Goal: Information Seeking & Learning: Learn about a topic

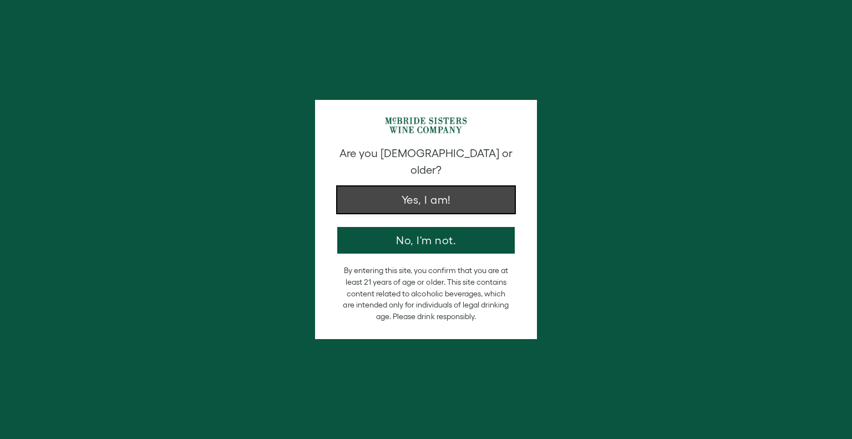
click at [398, 186] on button "Yes, I am!" at bounding box center [426, 199] width 178 height 27
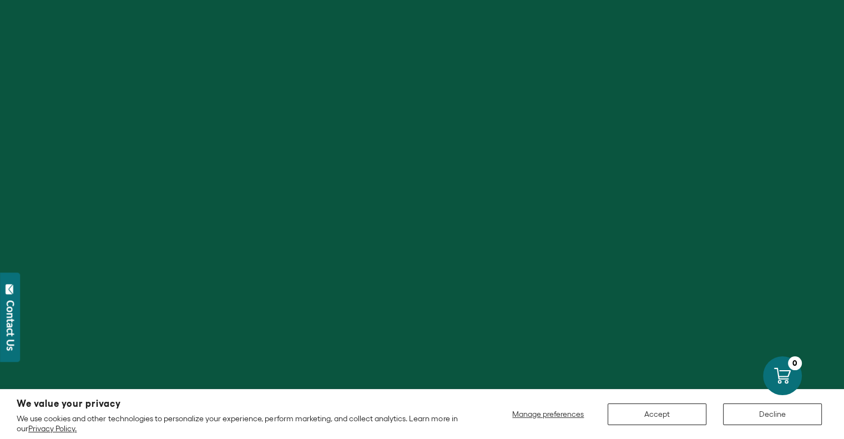
scroll to position [222, 0]
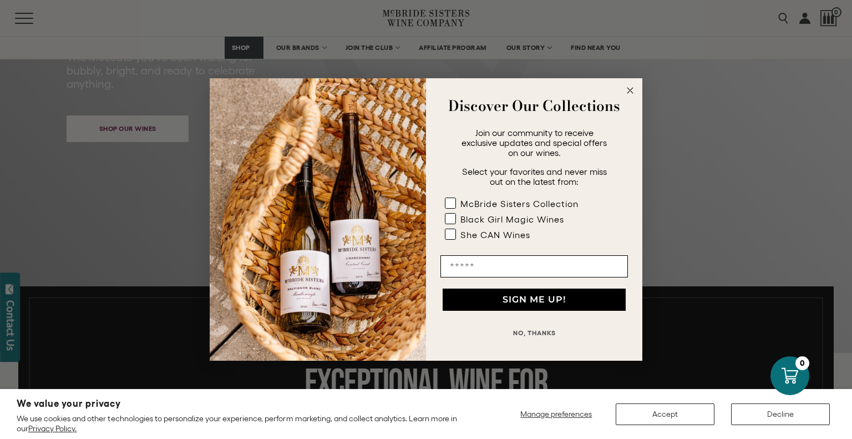
click at [628, 92] on circle "Close dialog" at bounding box center [630, 90] width 13 height 13
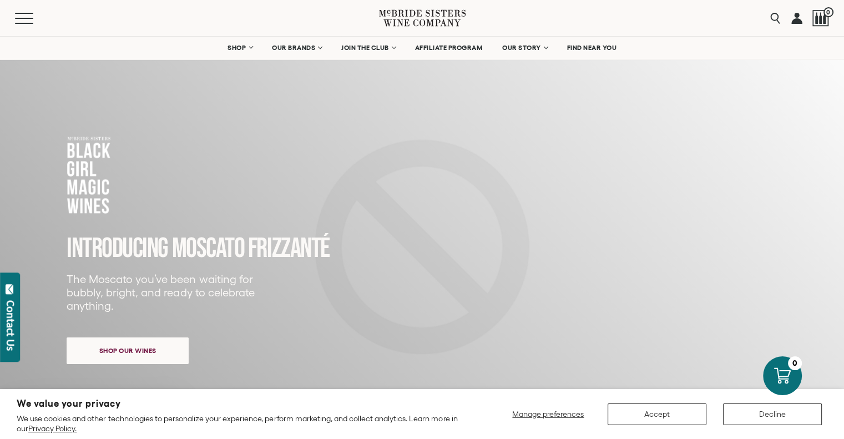
scroll to position [55, 0]
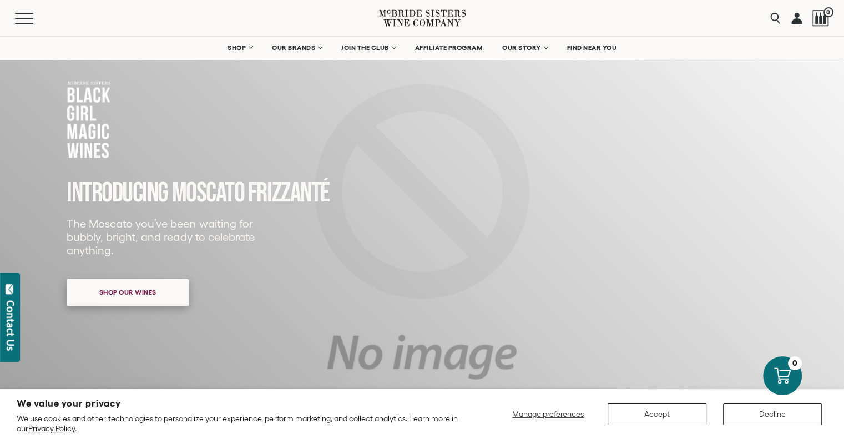
click at [120, 296] on span "Shop our wines" at bounding box center [128, 292] width 96 height 22
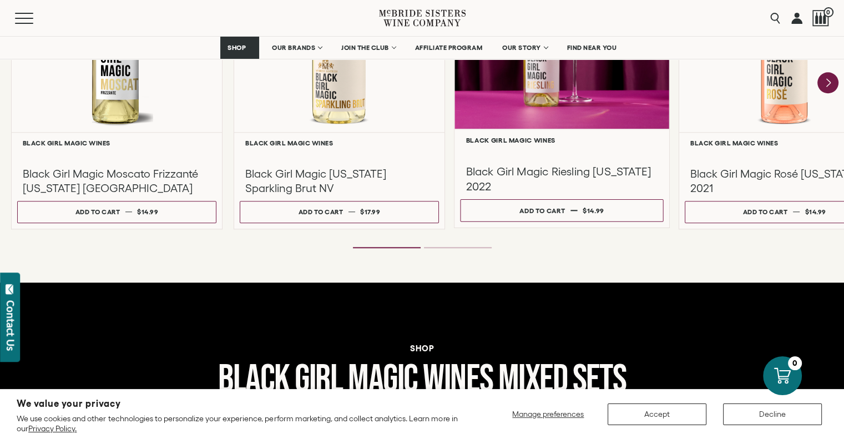
scroll to position [1124, 0]
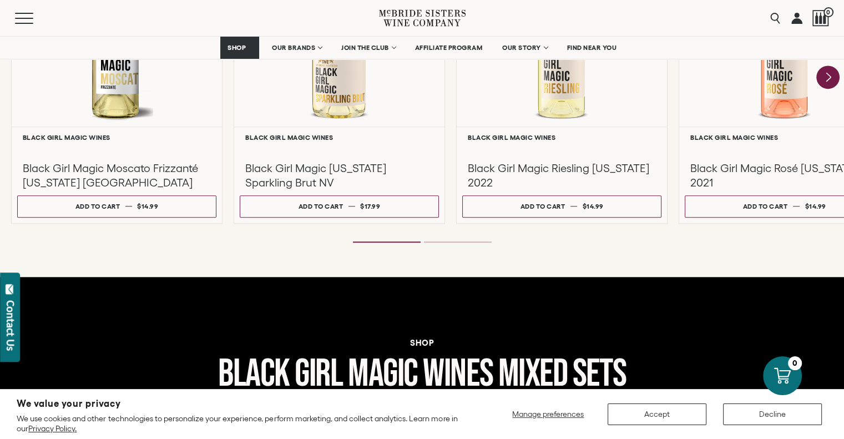
click at [830, 79] on icon "Next" at bounding box center [827, 77] width 23 height 23
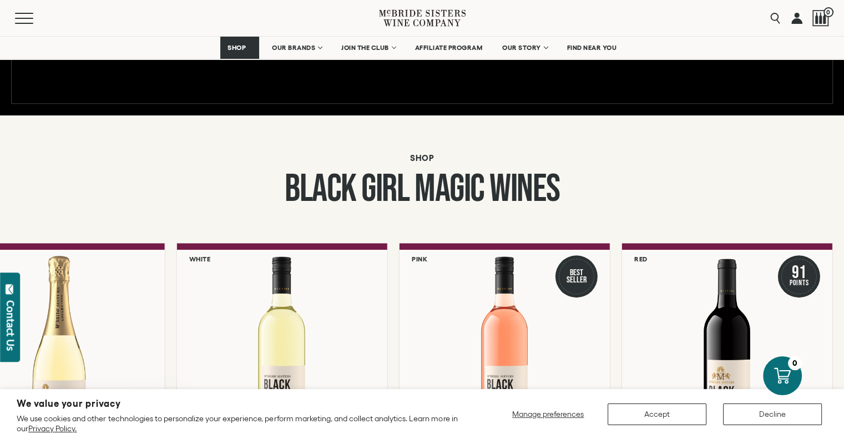
scroll to position [791, 0]
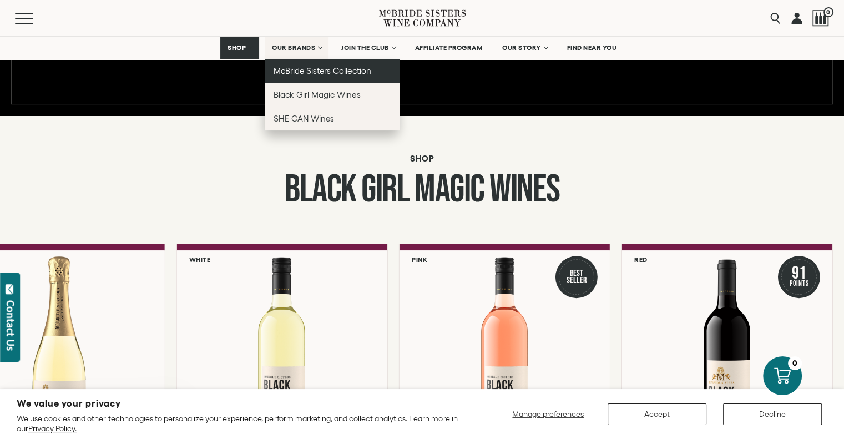
click at [296, 67] on span "McBride Sisters Collection" at bounding box center [323, 70] width 98 height 9
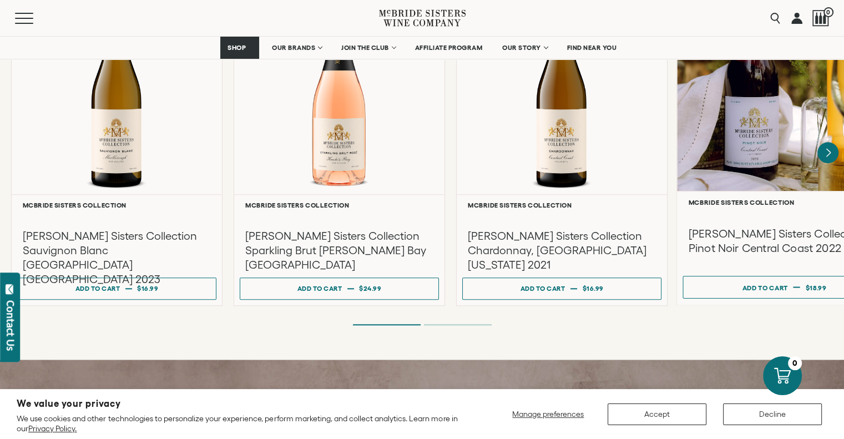
scroll to position [999, 0]
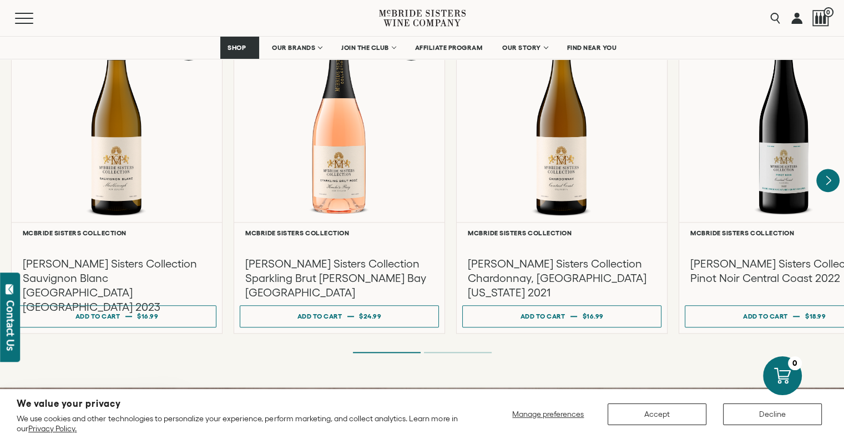
click at [822, 169] on icon "Next" at bounding box center [827, 180] width 23 height 23
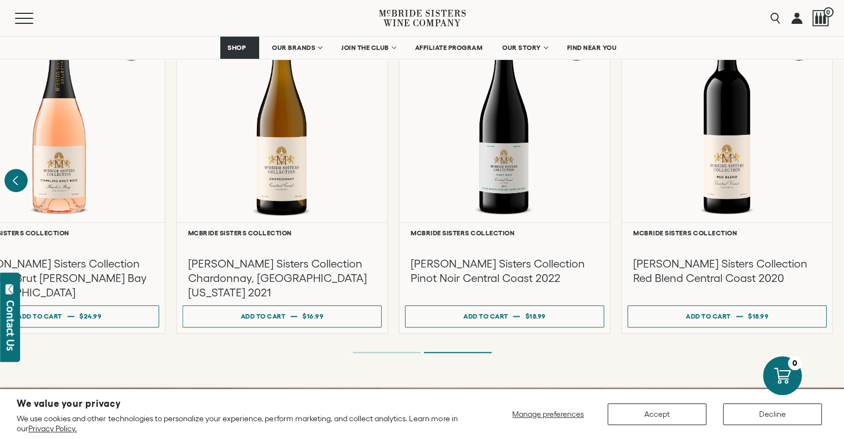
click at [14, 171] on icon "Previous" at bounding box center [15, 180] width 23 height 23
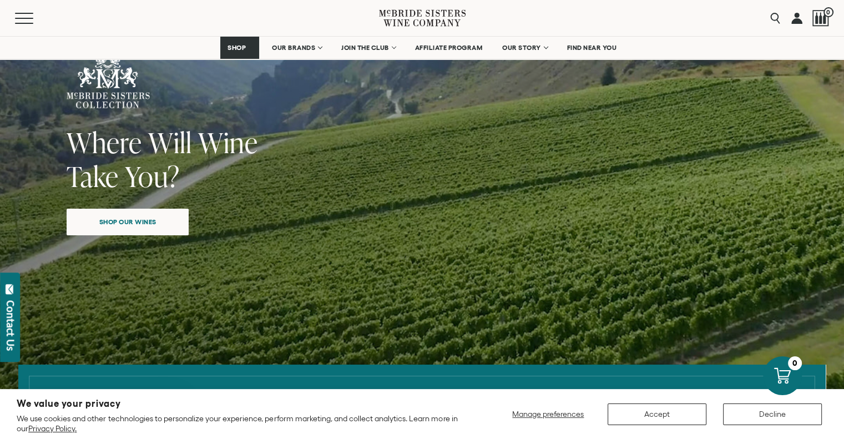
scroll to position [0, 0]
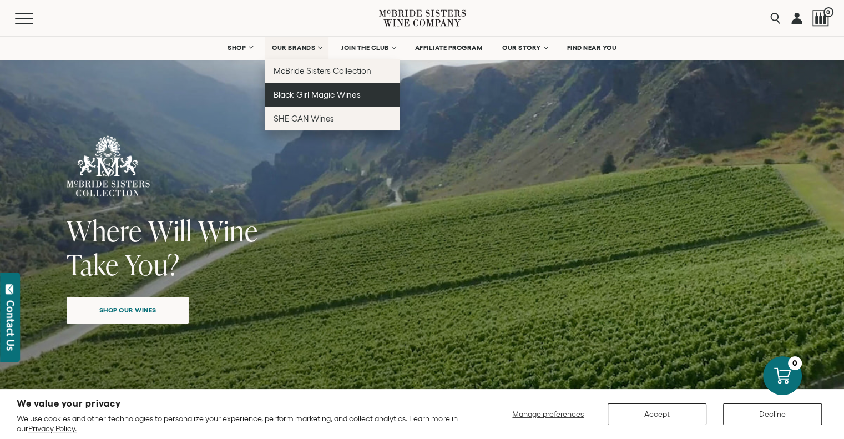
click at [284, 100] on link "Black Girl Magic Wines" at bounding box center [332, 95] width 135 height 24
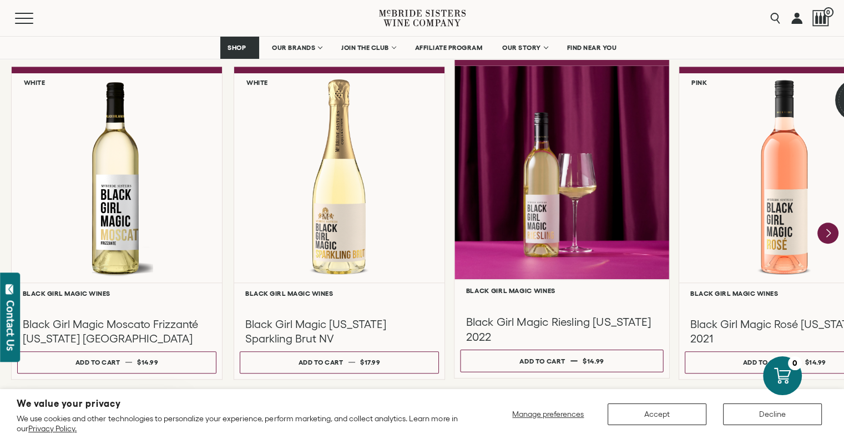
scroll to position [999, 0]
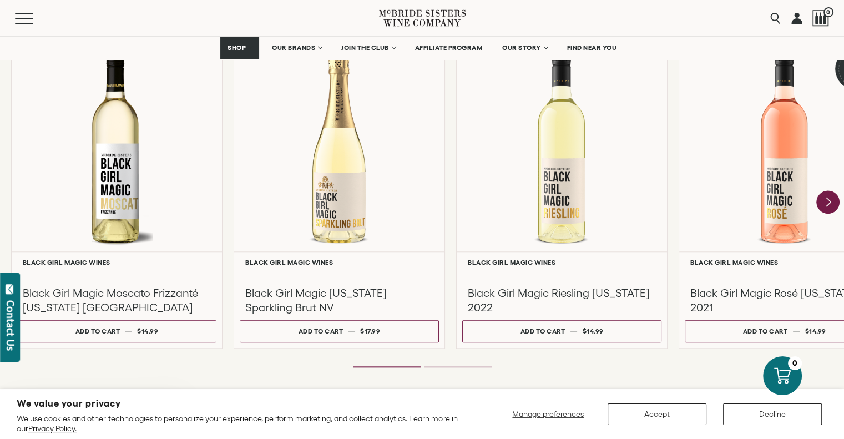
click at [830, 208] on icon "Next" at bounding box center [827, 202] width 23 height 23
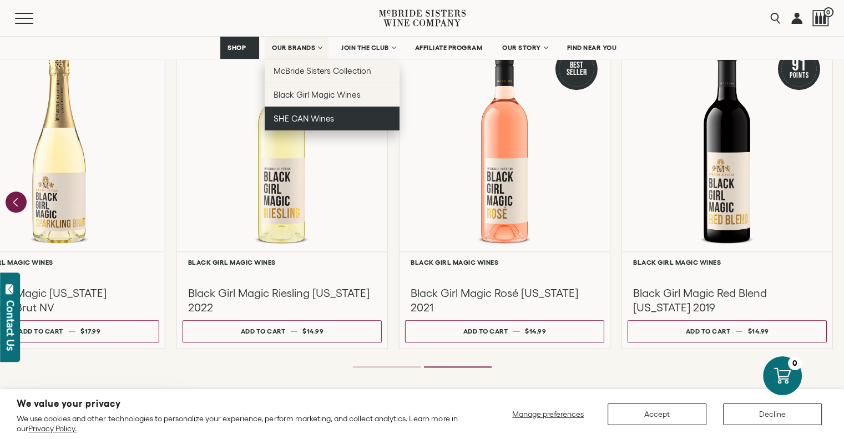
click at [274, 126] on link "SHE CAN Wines" at bounding box center [332, 119] width 135 height 24
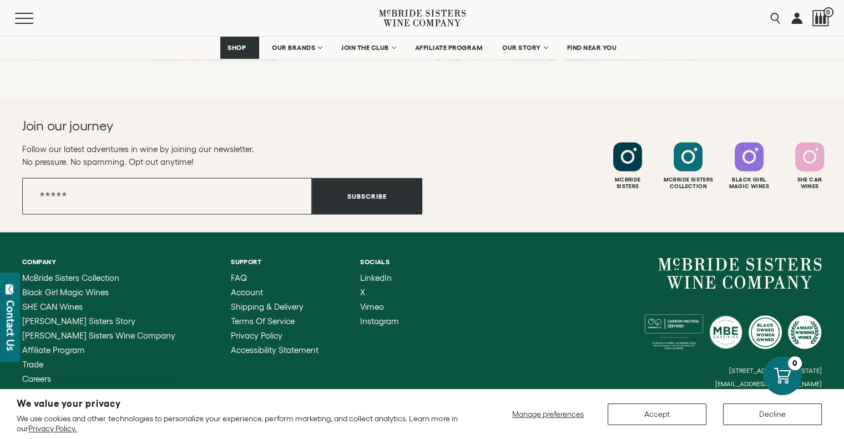
scroll to position [2392, 0]
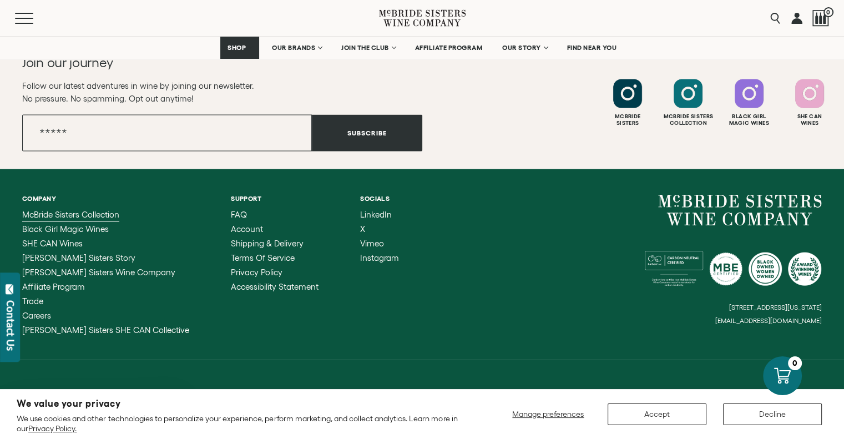
click at [79, 214] on span "McBride Sisters Collection" at bounding box center [70, 214] width 97 height 9
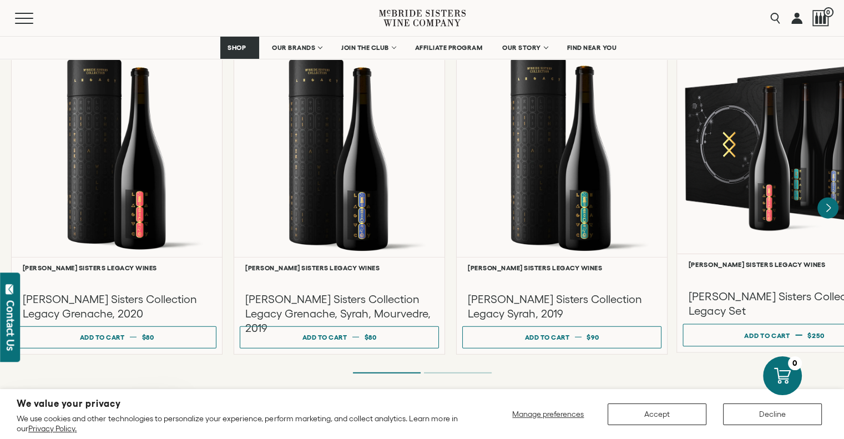
scroll to position [2997, 0]
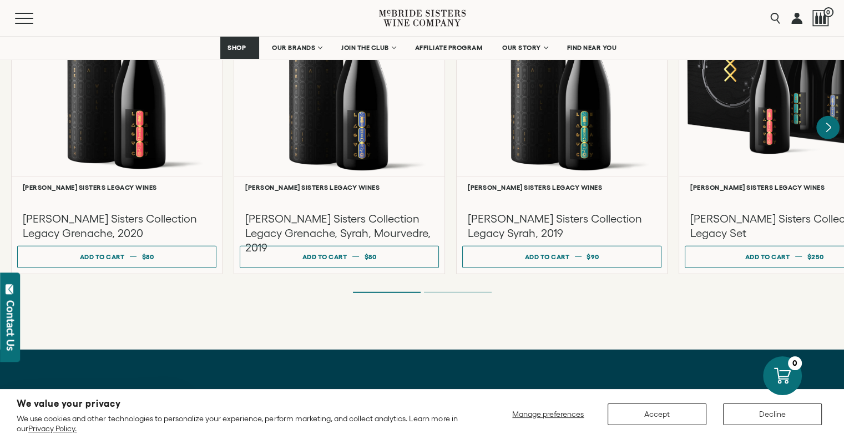
click at [830, 120] on icon "Next" at bounding box center [827, 127] width 23 height 23
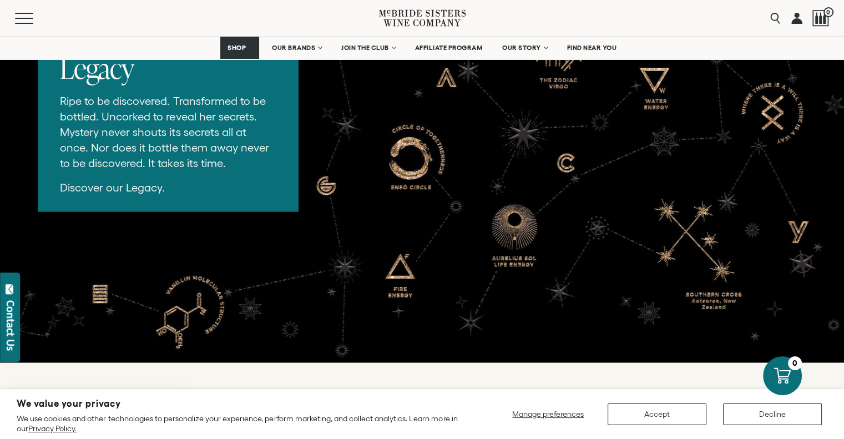
scroll to position [2386, 0]
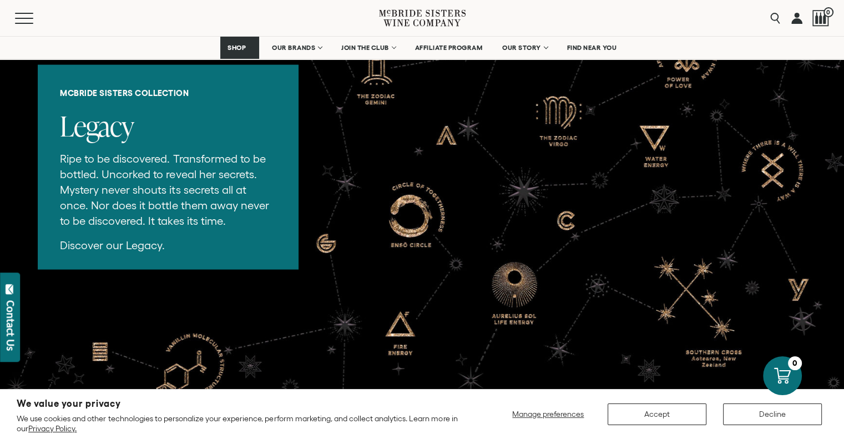
drag, startPoint x: 734, startPoint y: 291, endPoint x: 715, endPoint y: 307, distance: 25.6
